Goal: Check status: Check status

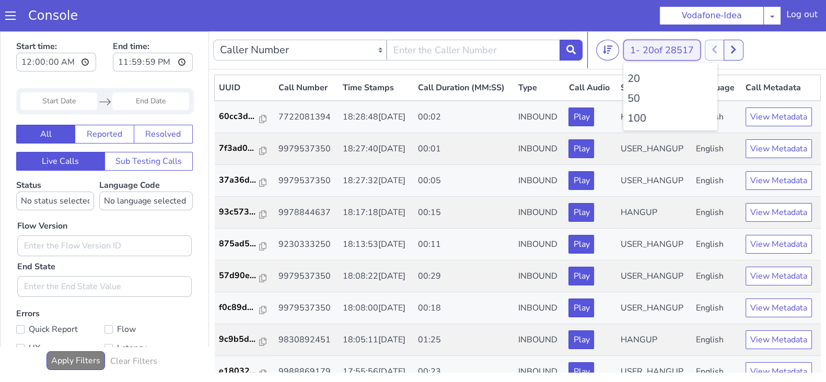
click at [660, 48] on span "20 of 28517" at bounding box center [667, 50] width 51 height 13
click at [641, 109] on ul "20 50 100" at bounding box center [670, 97] width 94 height 68
click at [635, 118] on li "100" at bounding box center [670, 119] width 86 height 16
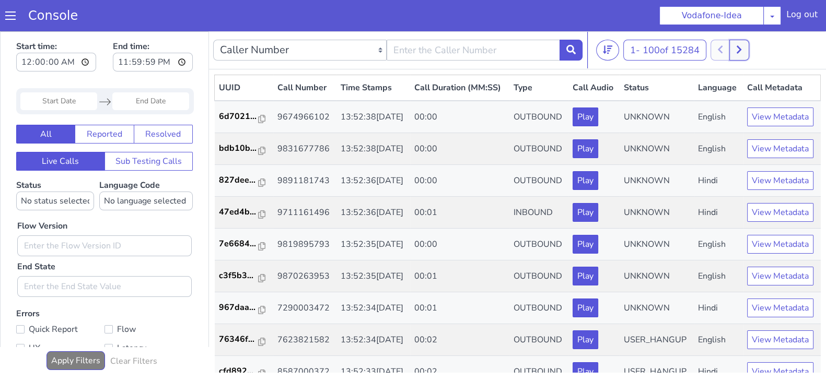
click at [743, 57] on button at bounding box center [738, 50] width 19 height 21
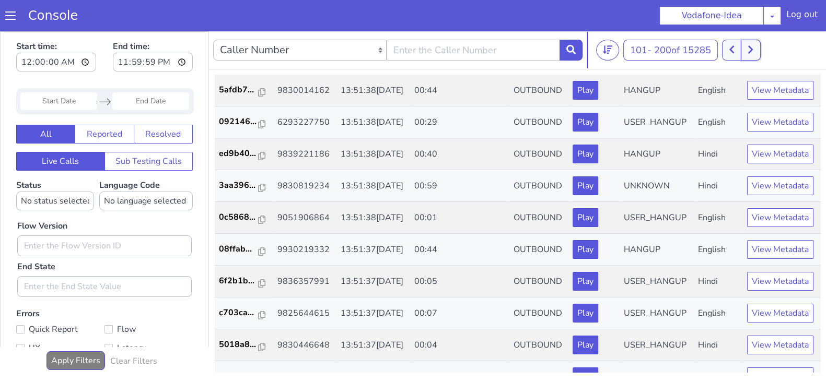
scroll to position [1142, 0]
click at [753, 50] on icon at bounding box center [750, 50] width 5 height 8
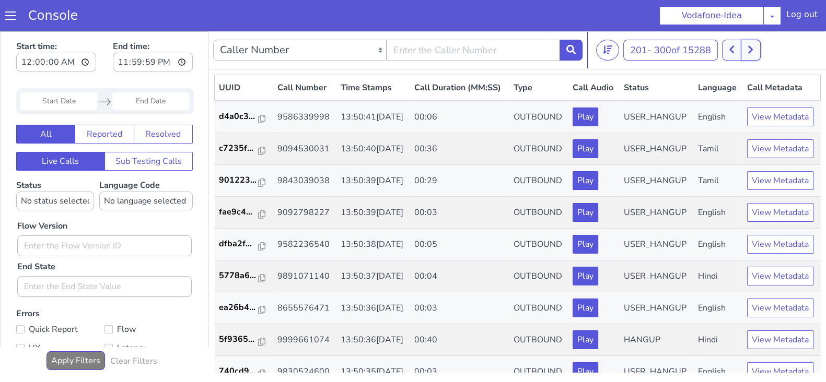
click at [751, 51] on icon at bounding box center [750, 49] width 6 height 9
click at [749, 48] on button at bounding box center [750, 50] width 19 height 21
